Goal: Task Accomplishment & Management: Use online tool/utility

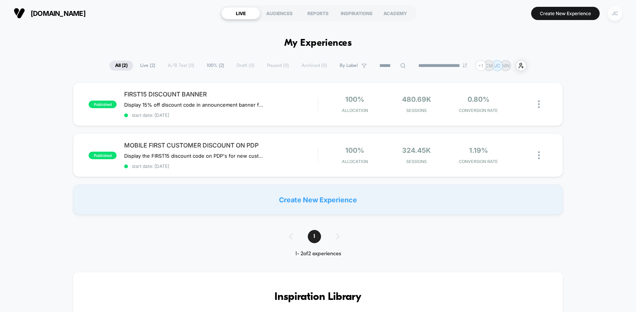
click at [616, 14] on div "JC" at bounding box center [615, 13] width 15 height 15
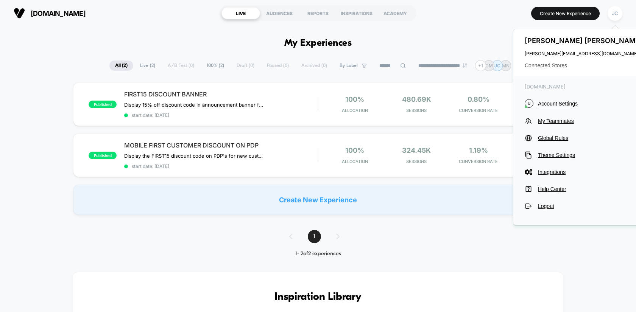
click at [550, 66] on span "Connected Stores" at bounding box center [585, 65] width 120 height 6
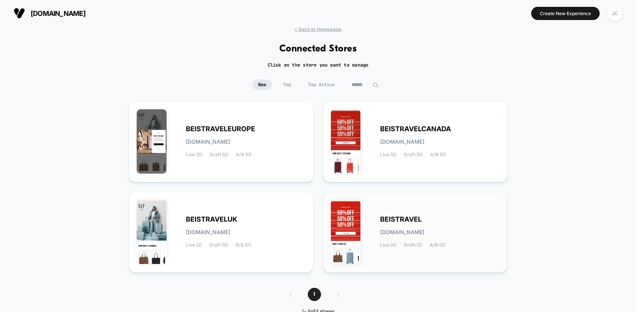
click at [406, 219] on span "BEISTRAVEL" at bounding box center [401, 219] width 42 height 5
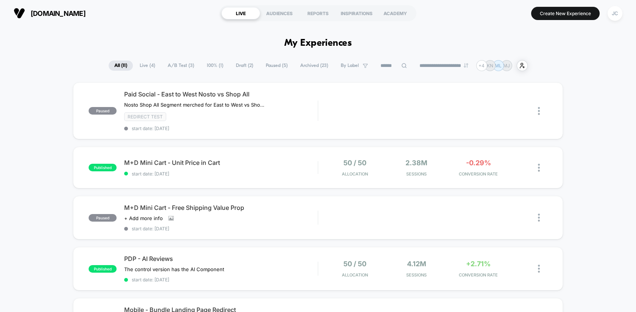
click at [139, 62] on span "Live ( 4 )" at bounding box center [147, 66] width 27 height 10
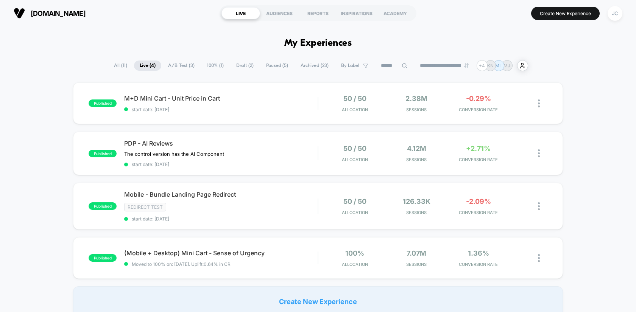
click at [243, 62] on span "Draft ( 2 )" at bounding box center [245, 66] width 29 height 10
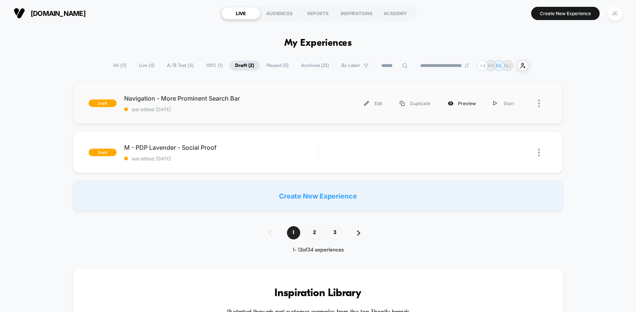
click at [468, 105] on div "Preview" at bounding box center [461, 103] width 45 height 17
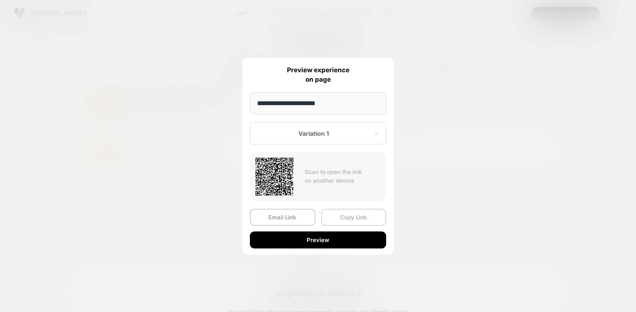
click at [349, 217] on button "Copy Link" at bounding box center [354, 217] width 66 height 17
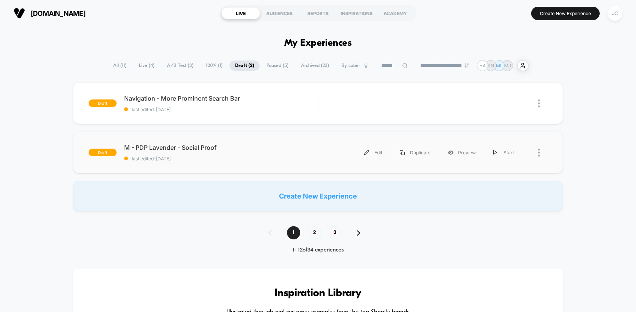
click at [541, 149] on div at bounding box center [542, 152] width 9 height 17
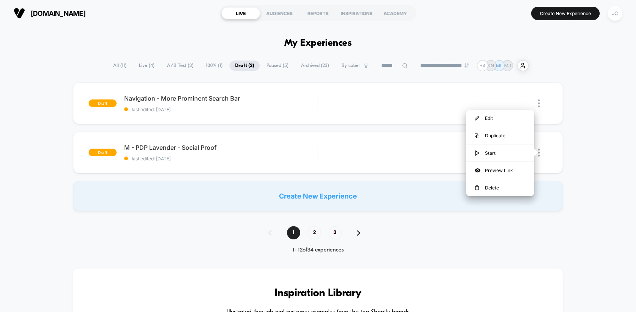
click at [564, 152] on div "draft Navigation - More Prominent Search Bar last edited: [DATE] Edit Duplicate…" at bounding box center [318, 147] width 636 height 129
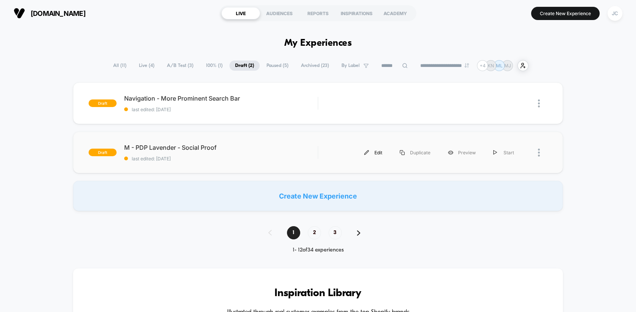
click at [374, 152] on div "Edit" at bounding box center [374, 152] width 36 height 17
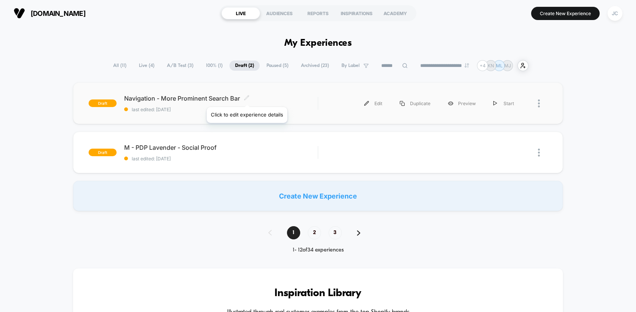
click at [247, 98] on icon at bounding box center [247, 98] width 6 height 6
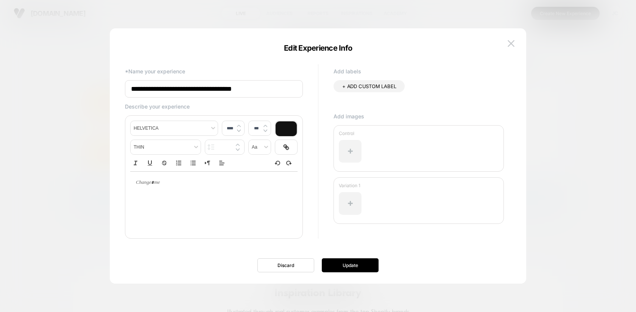
click at [132, 88] on input "**********" at bounding box center [214, 88] width 178 height 17
type input "**********"
click at [359, 266] on button "Update" at bounding box center [350, 266] width 57 height 14
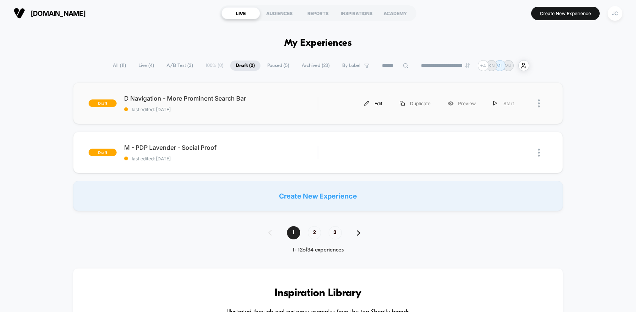
click at [379, 102] on div "Edit" at bounding box center [374, 103] width 36 height 17
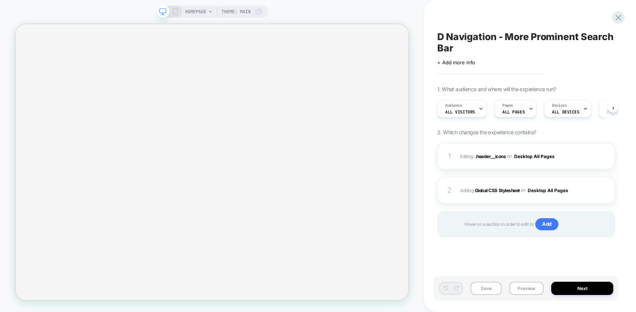
scroll to position [0, 0]
click at [578, 286] on button "Next" at bounding box center [582, 288] width 62 height 13
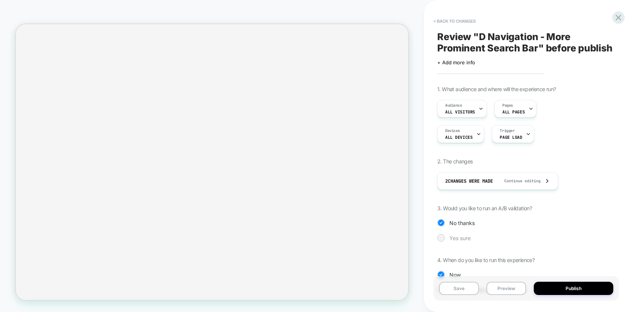
click at [469, 236] on span "Yes sure" at bounding box center [460, 238] width 21 height 6
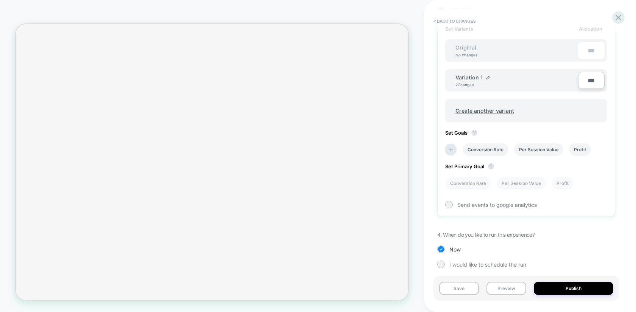
scroll to position [237, 0]
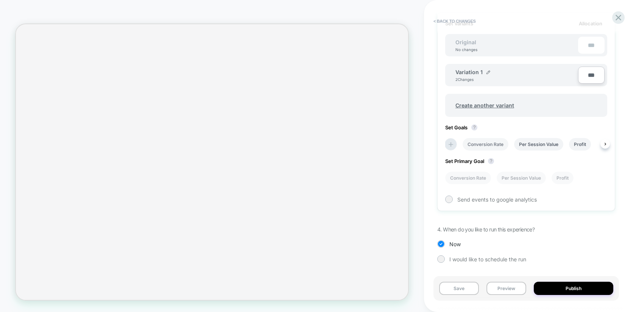
click at [490, 139] on li "Conversion Rate" at bounding box center [486, 144] width 46 height 12
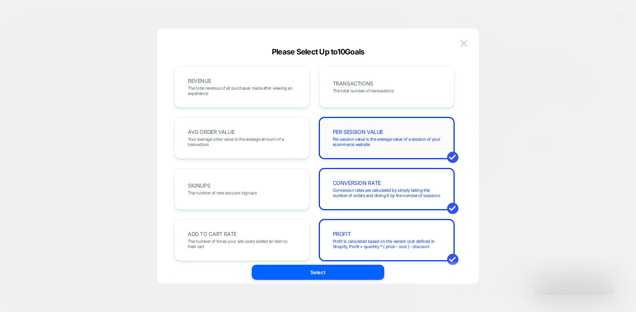
click at [355, 125] on div "PER SESSION VALUE Per session value is the average value of a session of your e…" at bounding box center [387, 138] width 120 height 26
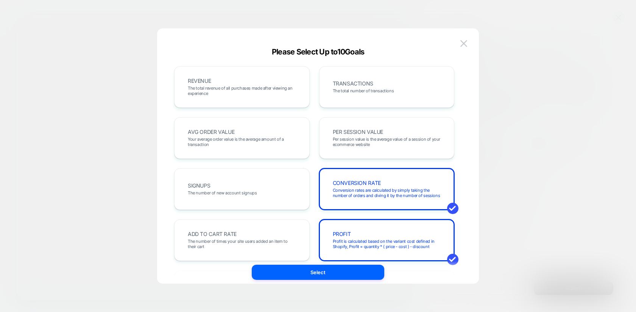
click at [352, 217] on div "REVENUE The total revenue of all purchases made after viewing an experience TRA…" at bounding box center [314, 291] width 280 height 451
click at [350, 230] on div "PROFIT Profit is calculated based on the variant cost defined in Shopify, Profi…" at bounding box center [387, 241] width 120 height 26
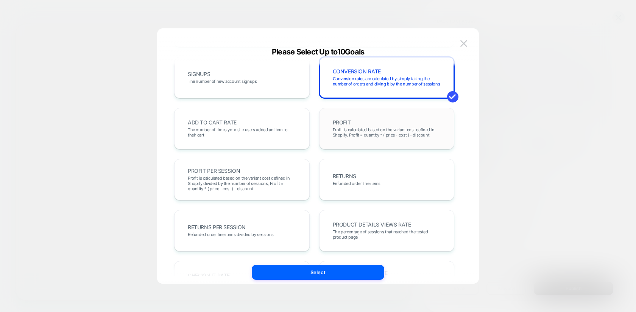
scroll to position [219, 0]
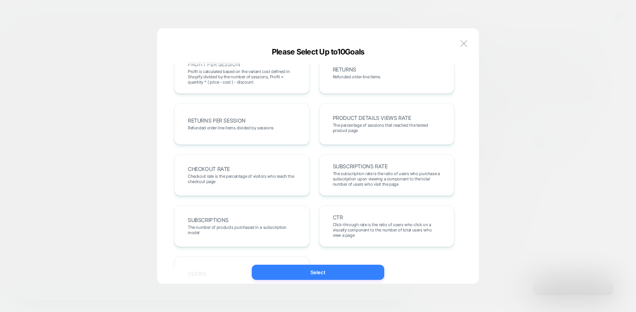
click at [333, 272] on button "Select" at bounding box center [318, 272] width 133 height 15
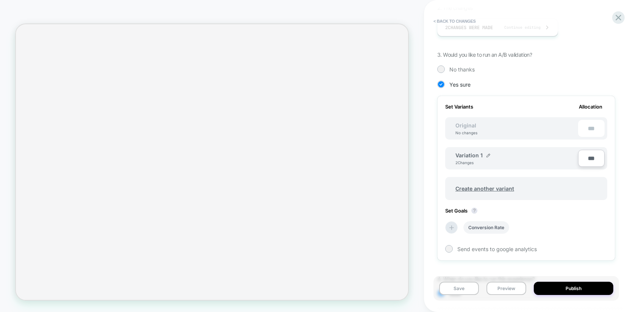
scroll to position [0, 0]
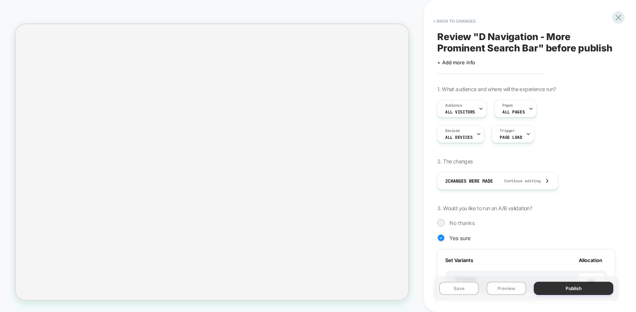
click at [568, 288] on button "Publish" at bounding box center [574, 288] width 80 height 13
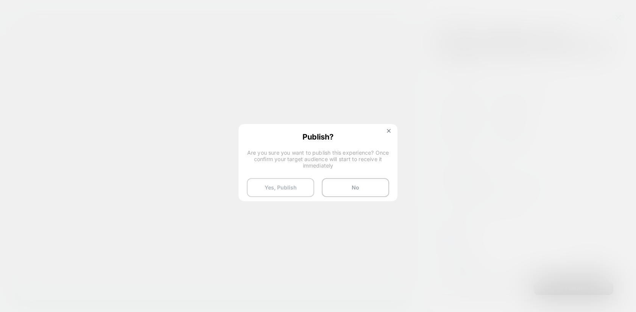
click at [297, 185] on button "Yes, Publish" at bounding box center [280, 187] width 67 height 19
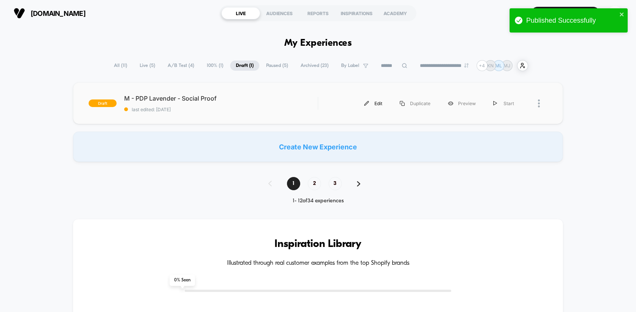
click at [381, 103] on div "Edit" at bounding box center [374, 103] width 36 height 17
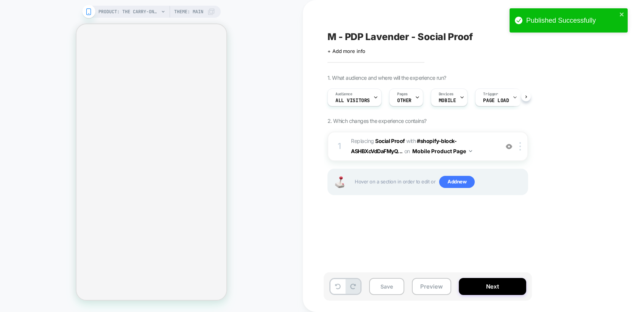
scroll to position [0, 1]
